Goal: Task Accomplishment & Management: Manage account settings

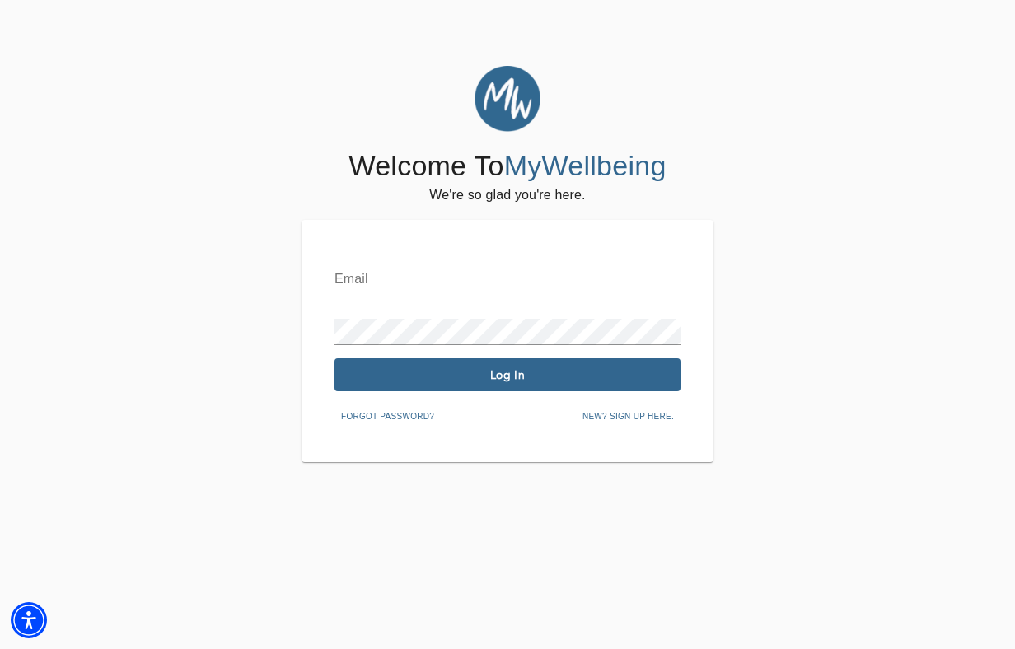
click at [485, 279] on input "text" at bounding box center [508, 279] width 346 height 26
type input "[PERSON_NAME][EMAIL_ADDRESS][DOMAIN_NAME]"
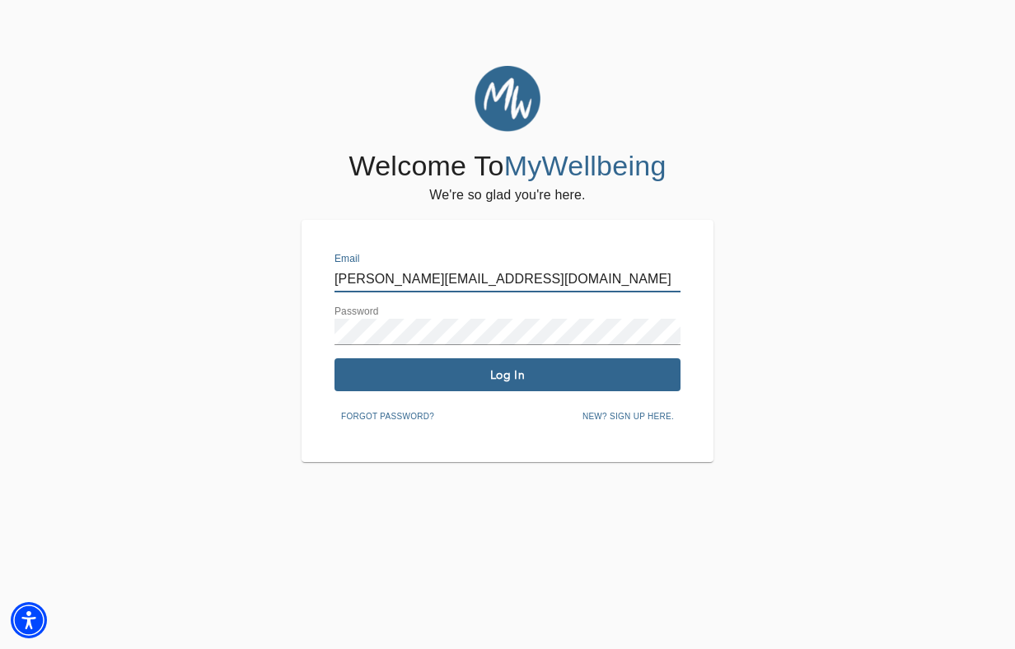
click at [490, 376] on span "Log In" at bounding box center [507, 376] width 333 height 16
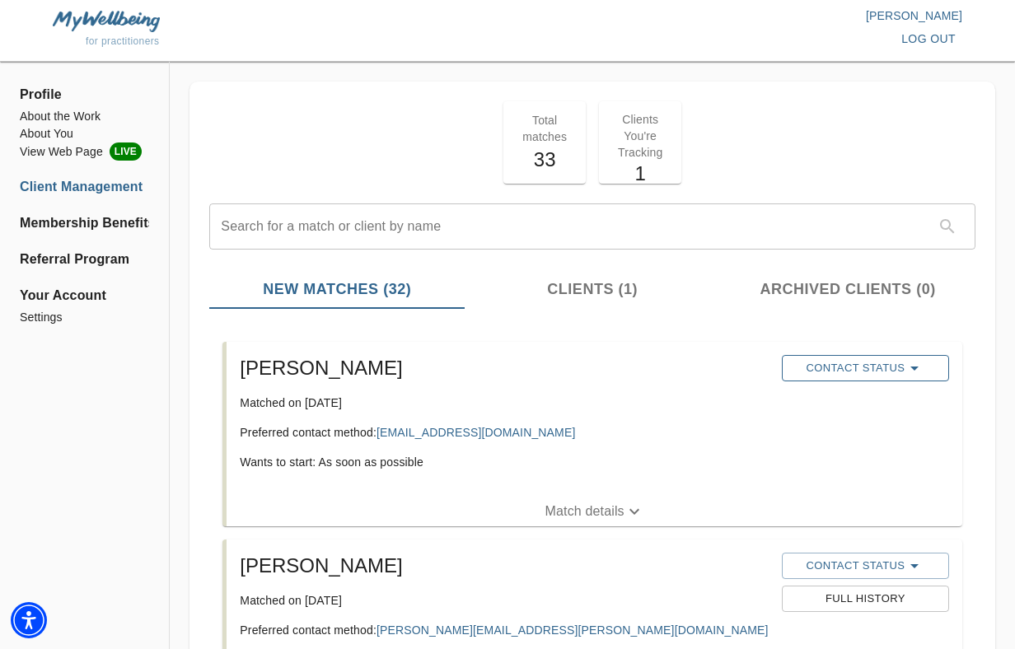
click at [902, 367] on span "Contact Status" at bounding box center [865, 368] width 151 height 20
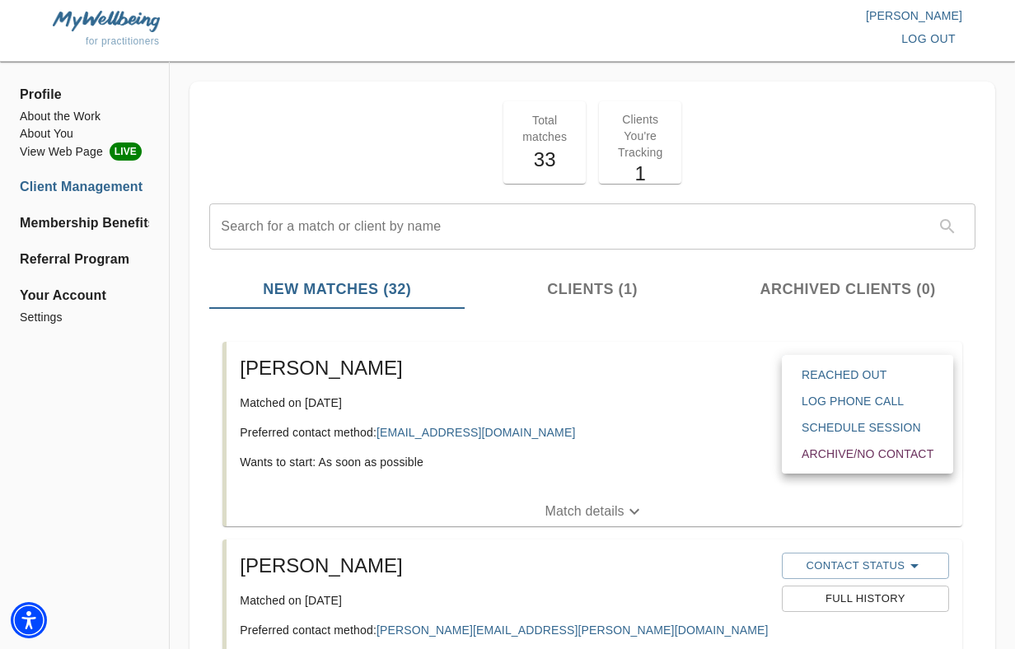
click at [895, 373] on span "Reached Out" at bounding box center [868, 375] width 132 height 16
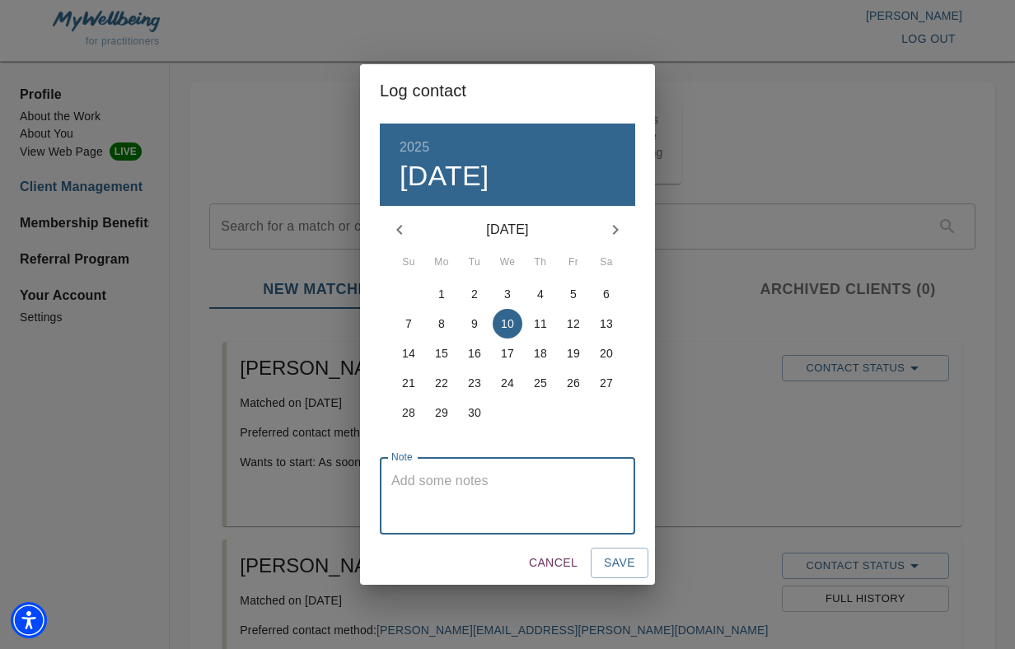
click at [429, 506] on textarea at bounding box center [507, 496] width 232 height 47
type textarea "sent a consultation booking link and VOB form"
click at [624, 557] on span "Save" at bounding box center [619, 563] width 31 height 21
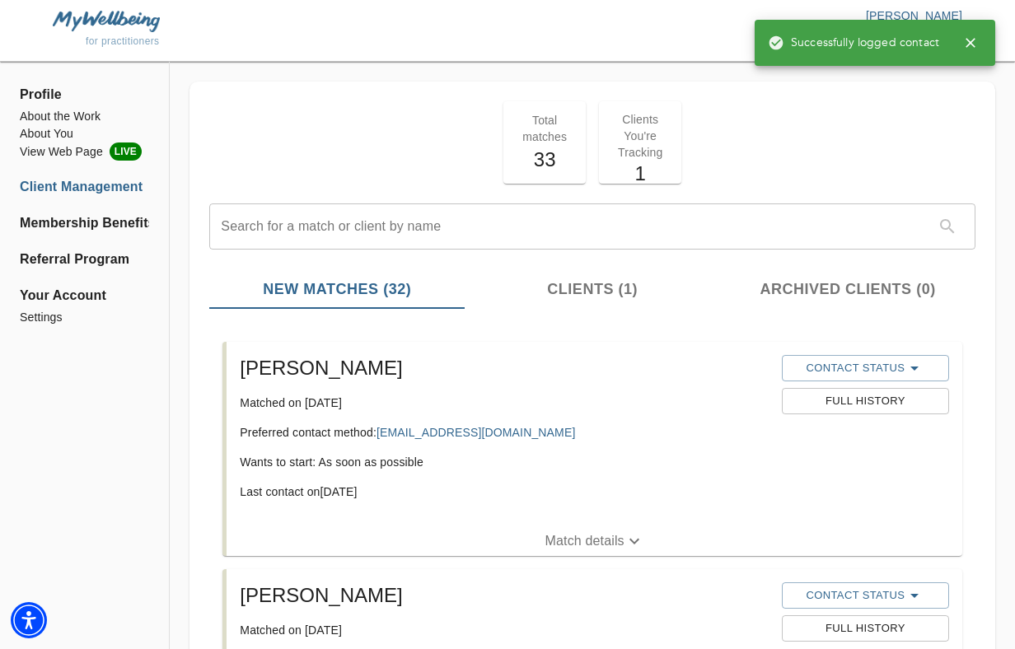
click at [775, 148] on div "Total matches 33 Clients You're Tracking 1" at bounding box center [593, 143] width 780 height 96
